Goal: Find specific page/section: Locate a particular part of the current website

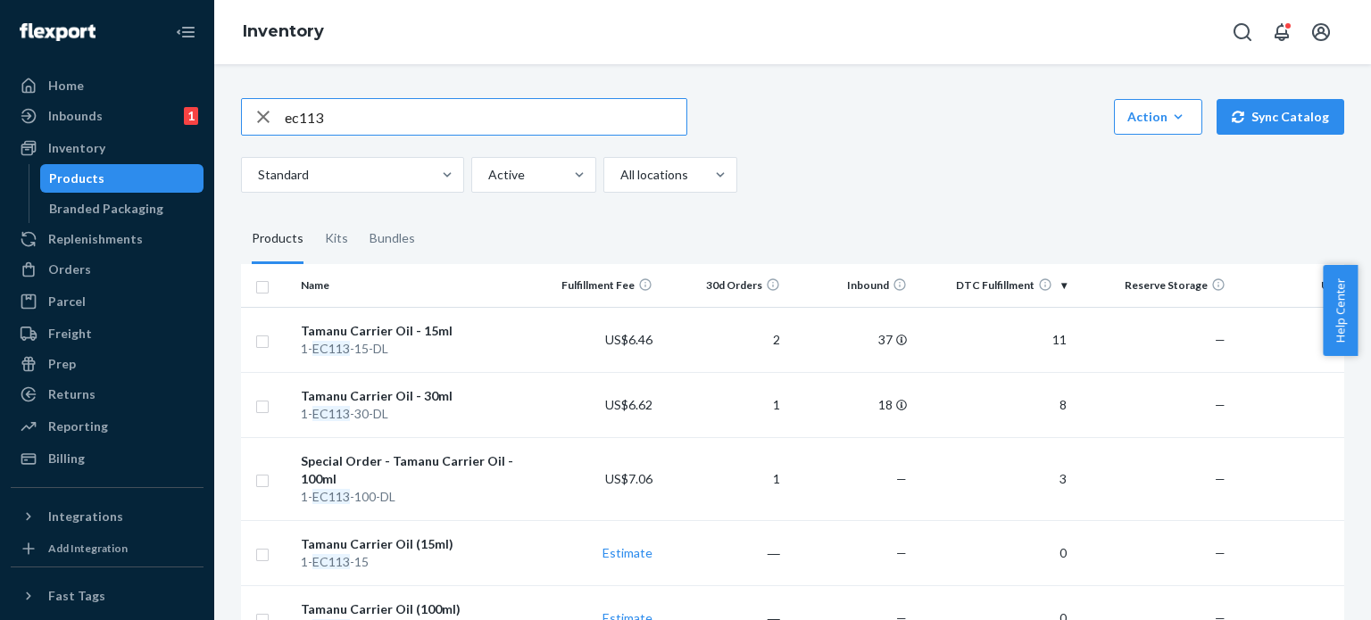
click at [471, 120] on input "ec113" at bounding box center [486, 117] width 402 height 36
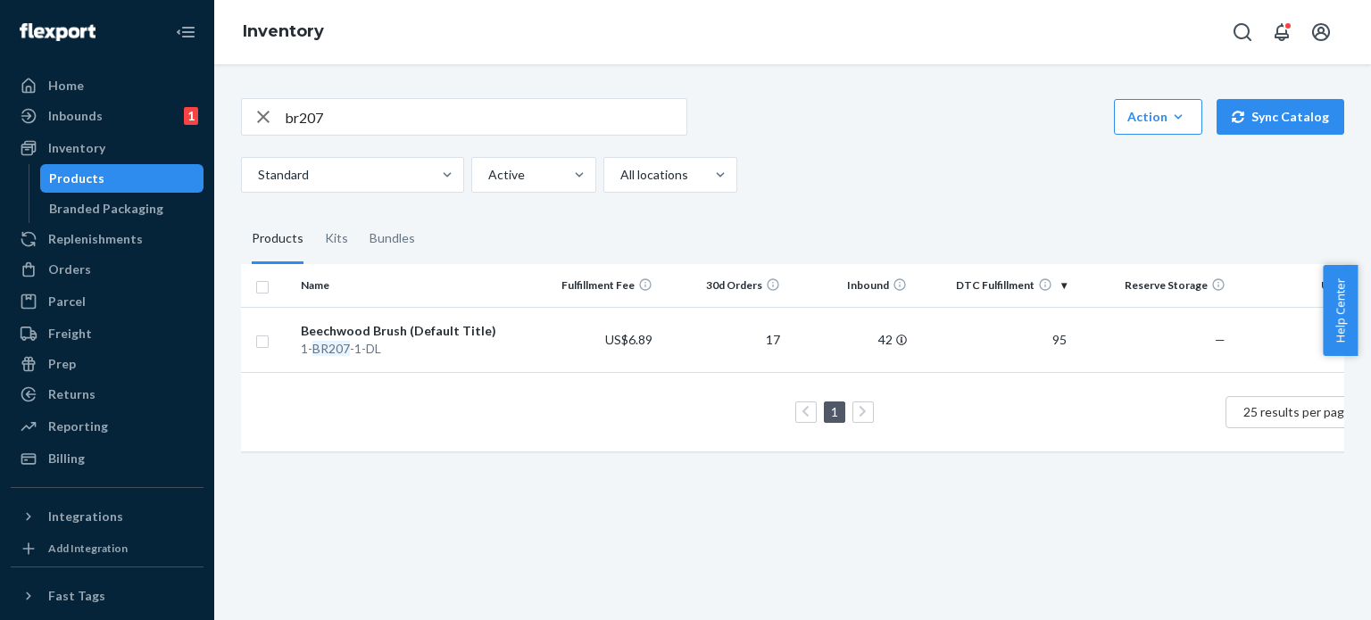
click at [540, 102] on input "br207" at bounding box center [486, 117] width 402 height 36
type input "b"
type input "sweetgrass"
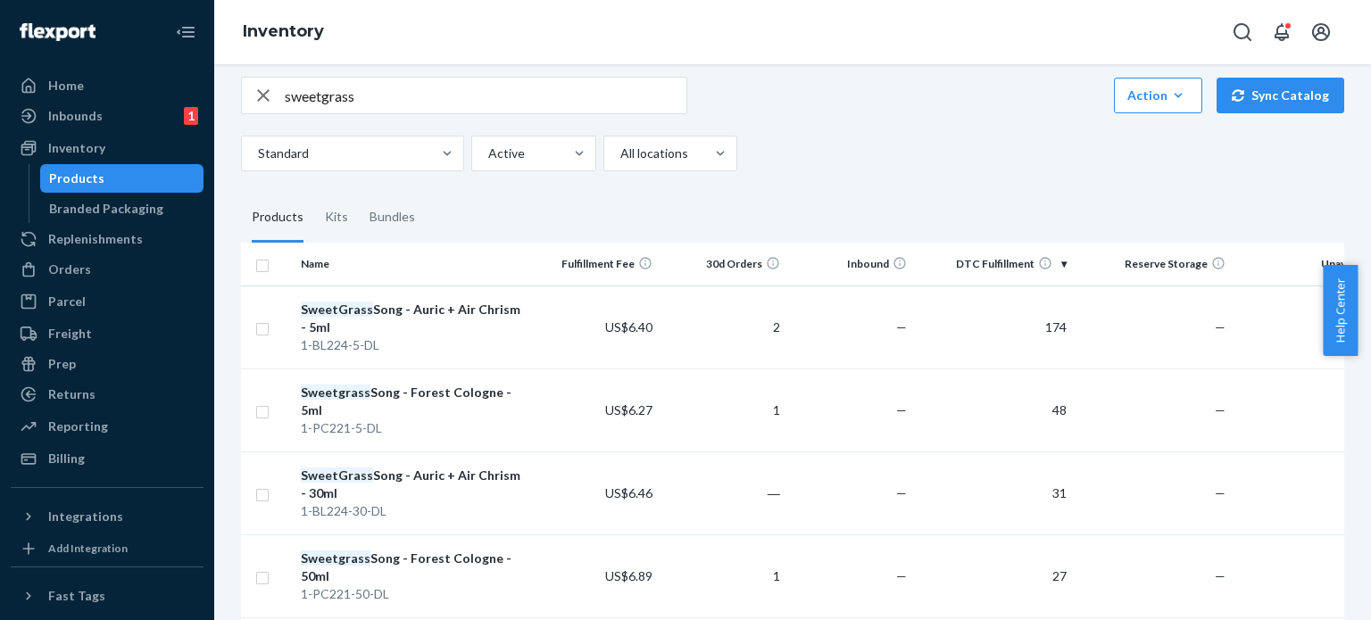
scroll to position [22, 0]
click at [396, 93] on input "sweetgrass" at bounding box center [486, 95] width 402 height 36
type input "dc204"
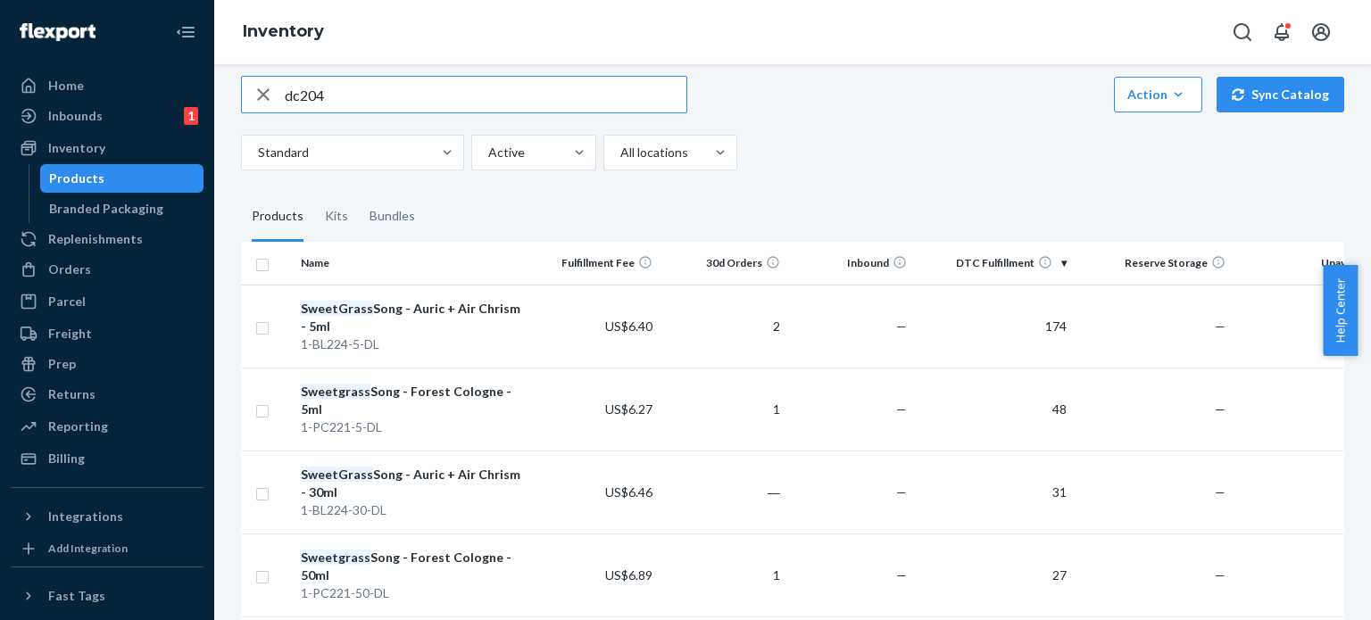
scroll to position [0, 0]
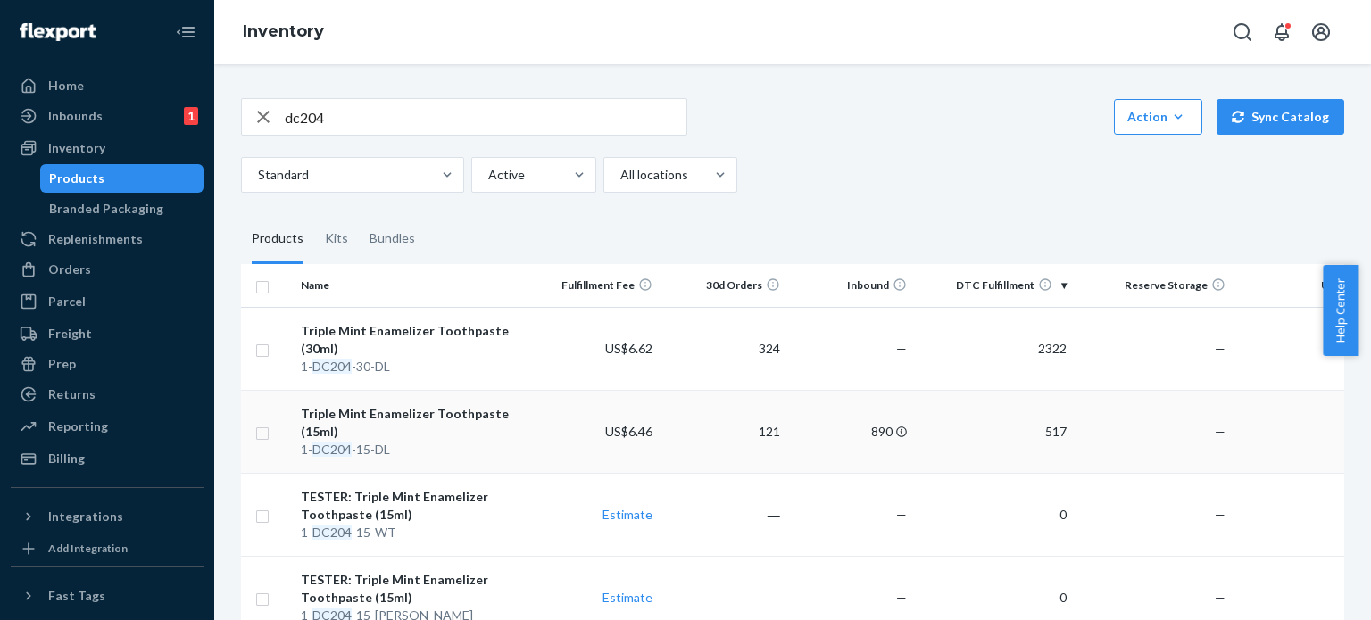
click at [423, 422] on div "Triple Mint Enamelizer Toothpaste (15ml)" at bounding box center [413, 423] width 224 height 36
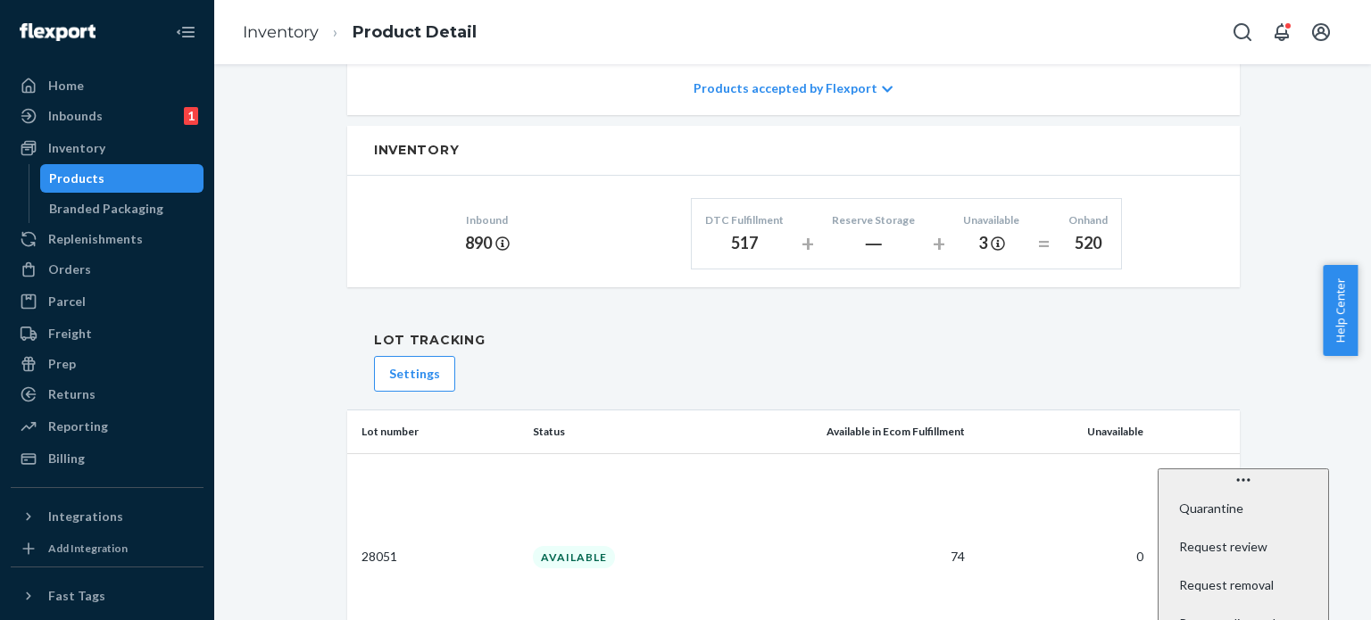
scroll to position [1283, 0]
